Goal: Information Seeking & Learning: Learn about a topic

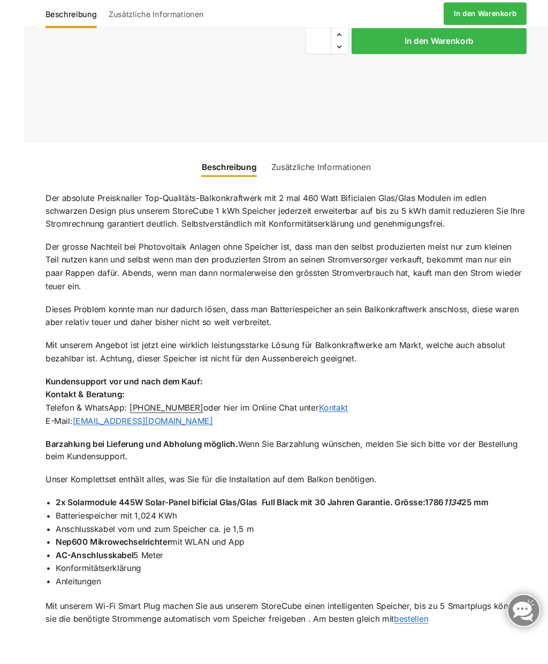
scroll to position [637, 0]
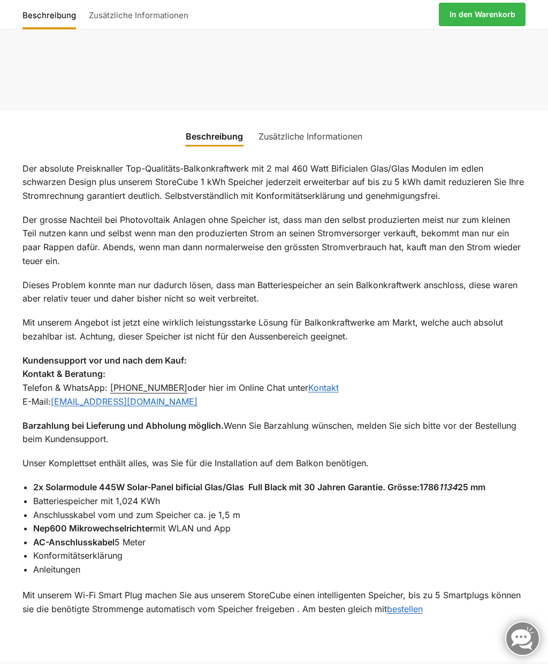
click at [333, 139] on link "Zusätzliche Informationen" at bounding box center [310, 137] width 117 height 26
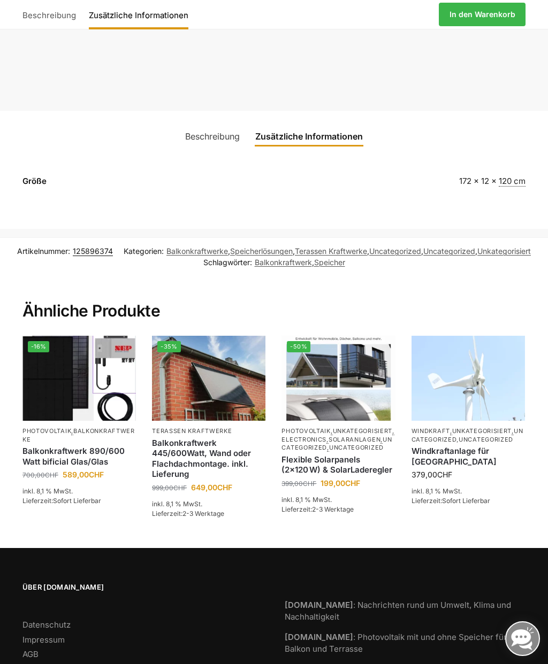
click at [83, 369] on img at bounding box center [78, 378] width 113 height 85
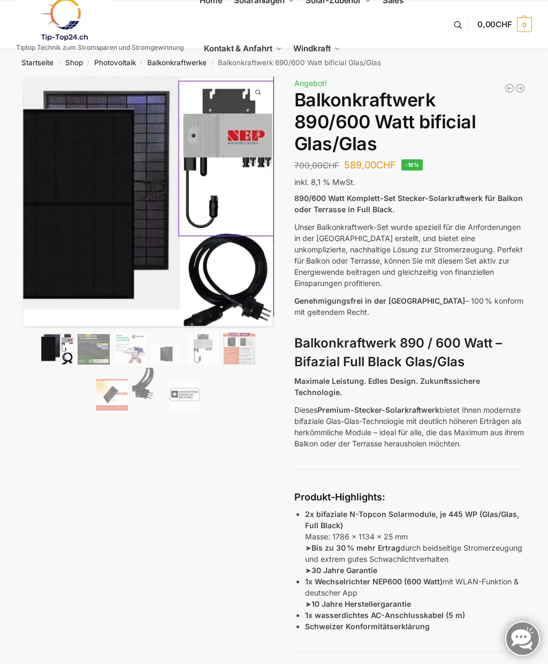
click at [63, 20] on img at bounding box center [63, 19] width 94 height 43
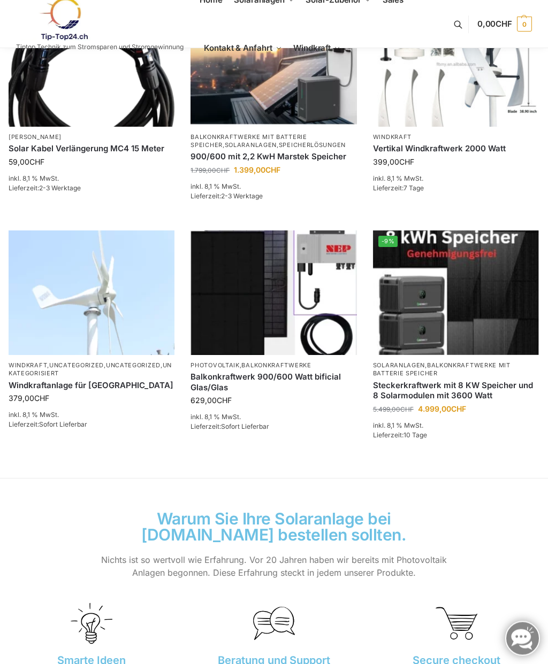
scroll to position [508, 0]
click at [265, 355] on img at bounding box center [273, 293] width 166 height 125
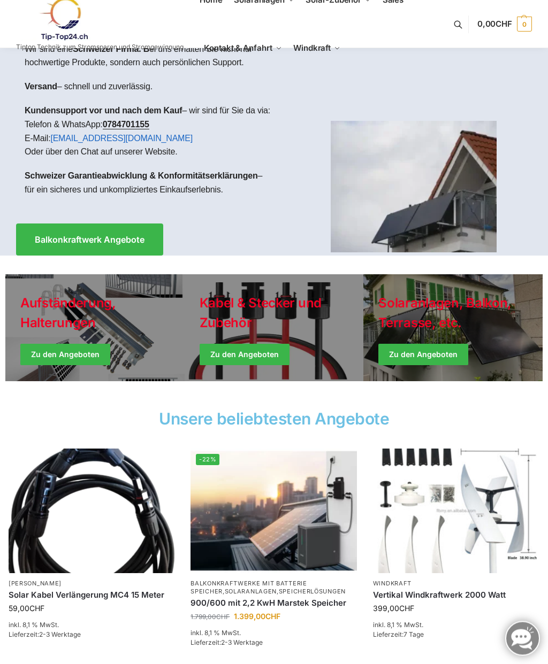
scroll to position [49, 0]
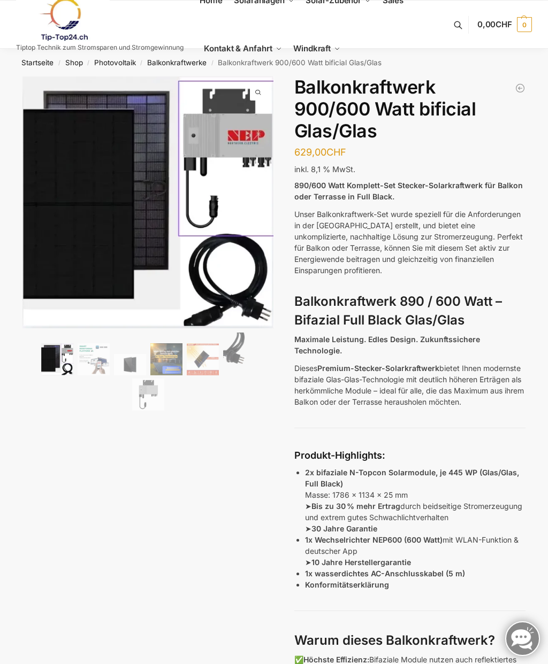
click at [522, 370] on p "Dieses Premium-Stecker-Solarkraftwerk bietet Ihnen modernste bifaziale Glas-Gla…" at bounding box center [410, 385] width 232 height 45
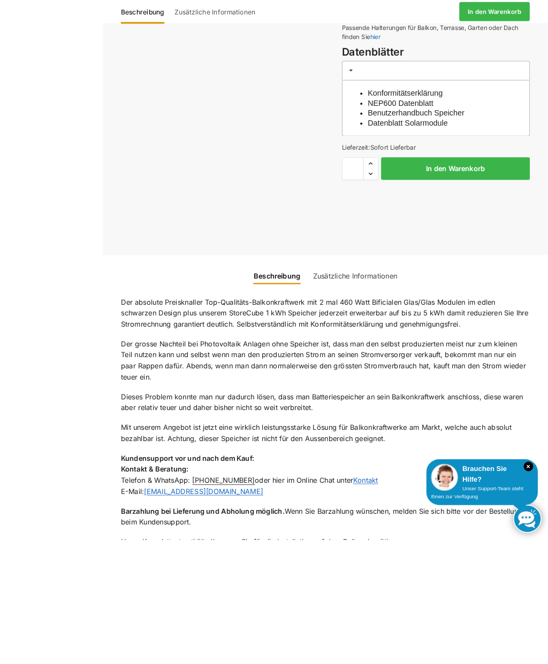
scroll to position [572, 0]
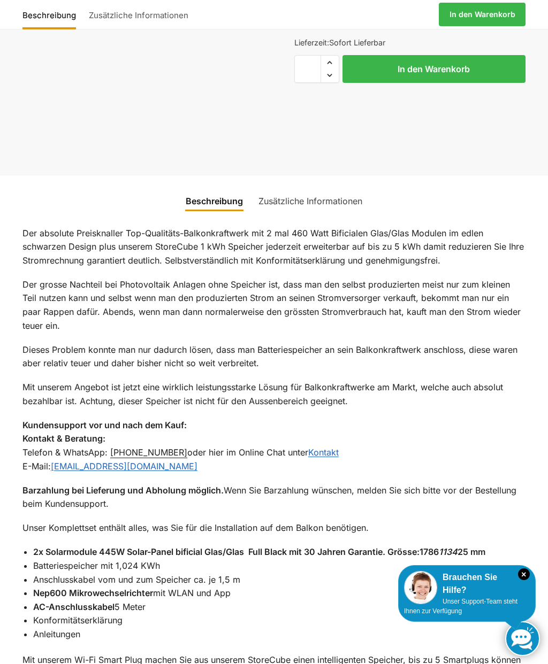
click at [341, 203] on link "Zusätzliche Informationen" at bounding box center [310, 201] width 117 height 26
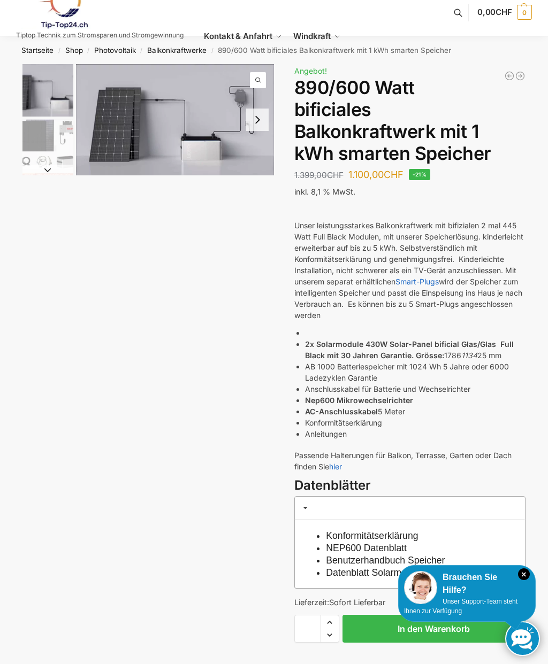
scroll to position [11, 0]
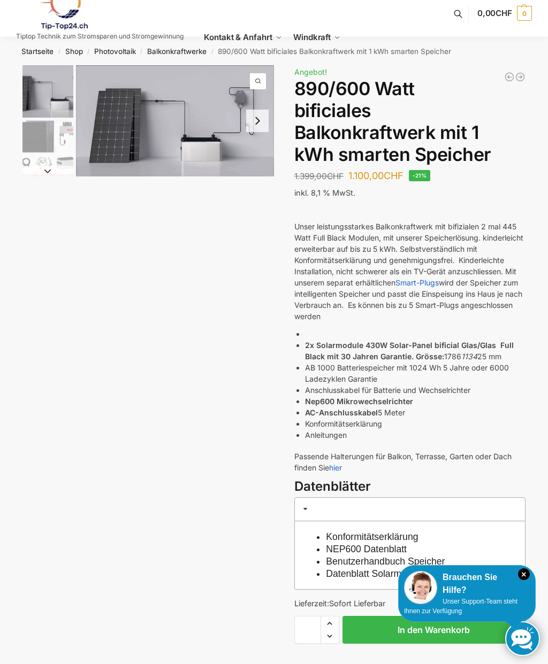
click at [266, 79] on img "1 / 7" at bounding box center [175, 120] width 198 height 111
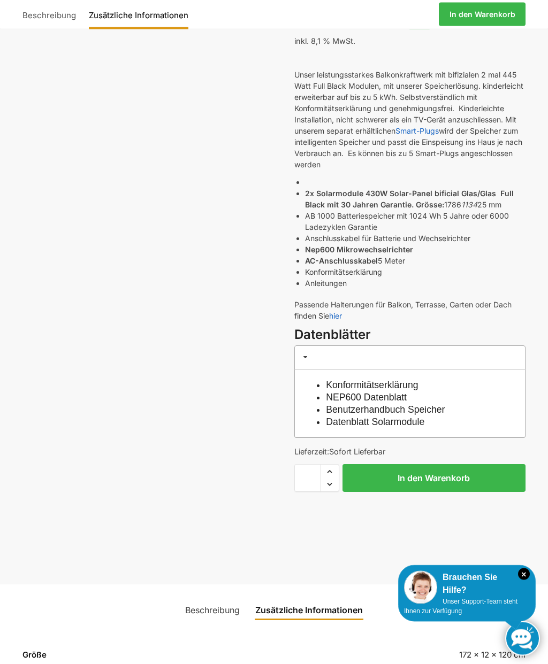
scroll to position [163, 0]
click at [418, 388] on link "Konformitätserklärung" at bounding box center [372, 385] width 92 height 11
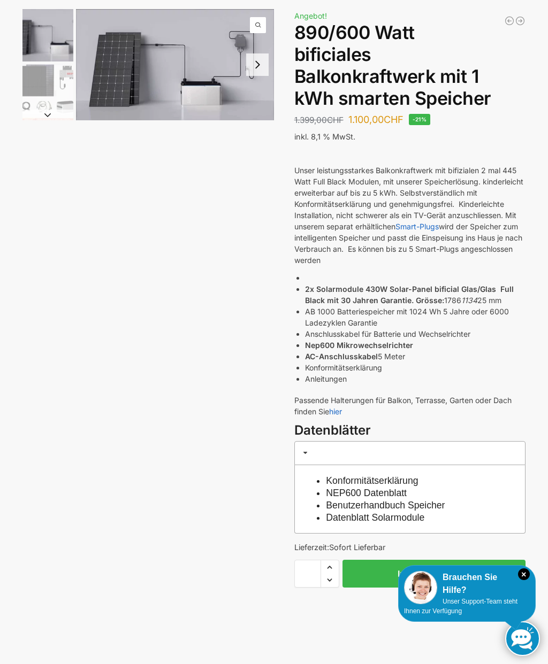
scroll to position [0, 0]
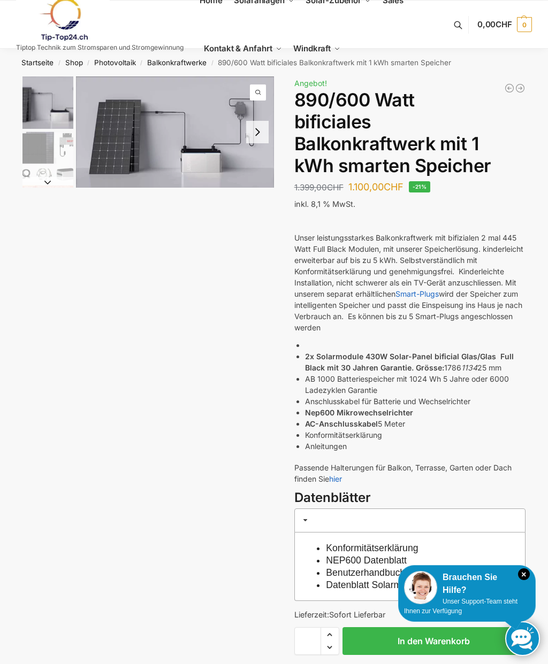
click at [262, 131] on button "Next slide" at bounding box center [257, 132] width 22 height 22
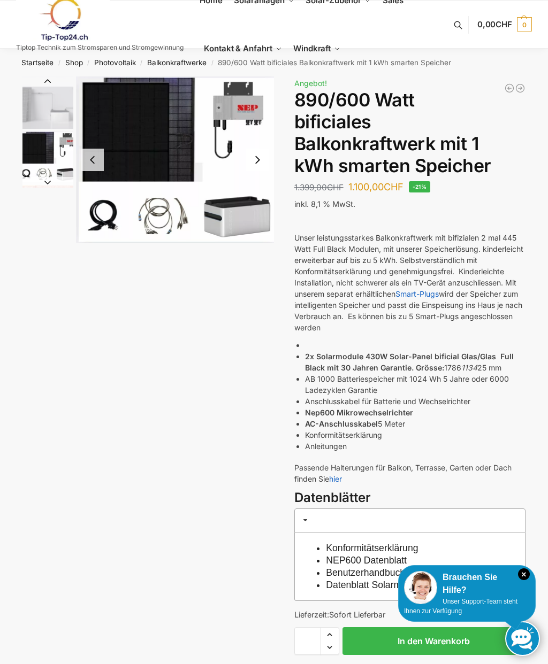
click at [257, 161] on button "Next slide" at bounding box center [257, 160] width 22 height 22
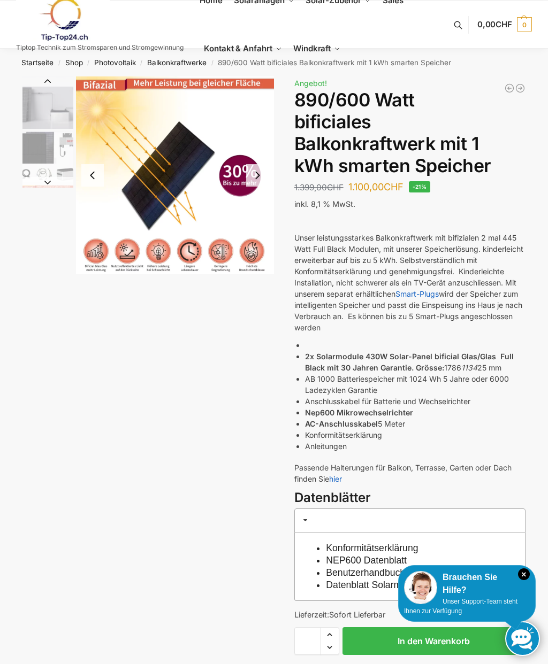
click at [270, 170] on img "3 / 7" at bounding box center [175, 175] width 198 height 198
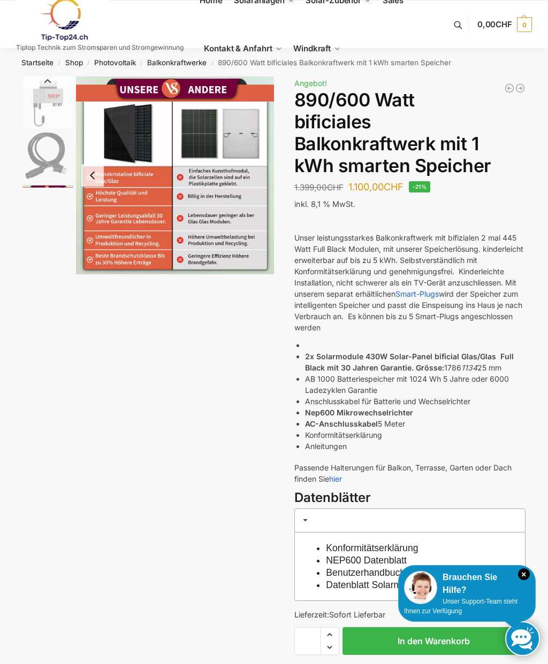
click at [225, 209] on img "7 / 7" at bounding box center [175, 175] width 198 height 198
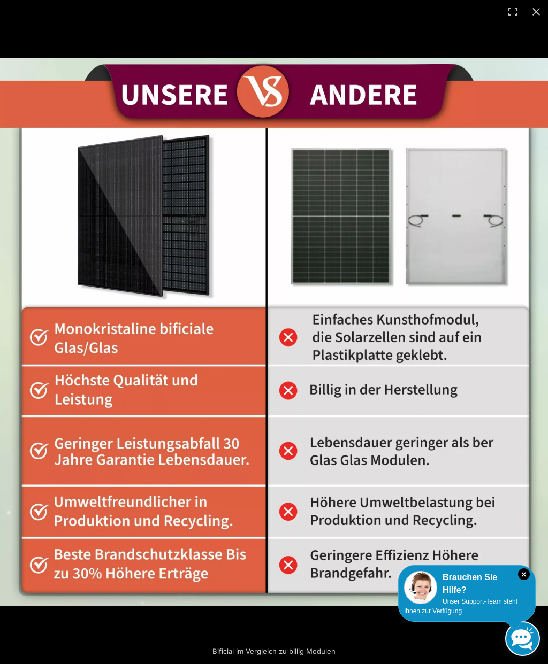
click at [533, 20] on button "Close (Esc)" at bounding box center [536, 12] width 24 height 24
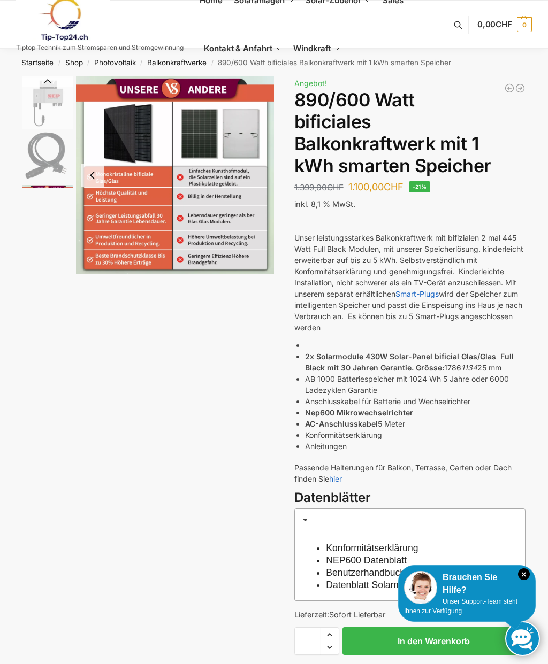
click at [431, 289] on link "Smart-Plugs" at bounding box center [416, 293] width 43 height 9
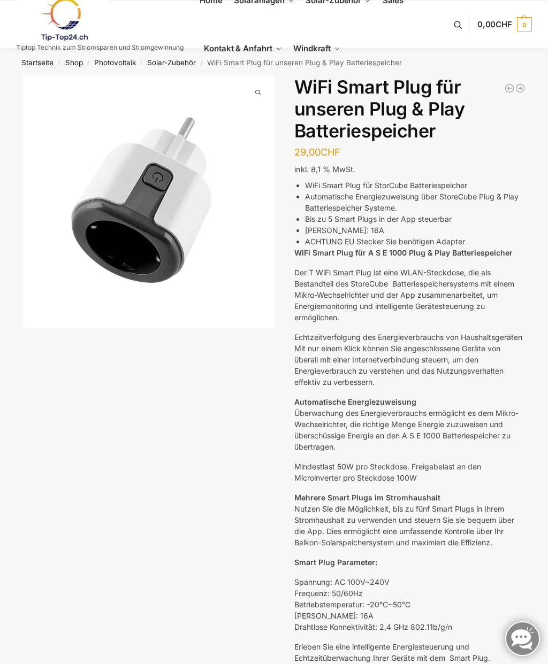
click at [256, 95] on span "1 / 1" at bounding box center [258, 93] width 16 height 16
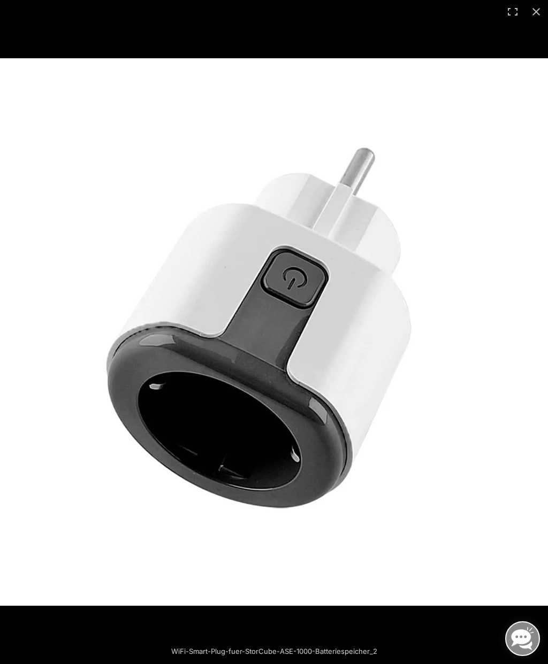
click at [484, 159] on img at bounding box center [274, 332] width 548 height 548
